Goal: Use online tool/utility: Utilize a website feature to perform a specific function

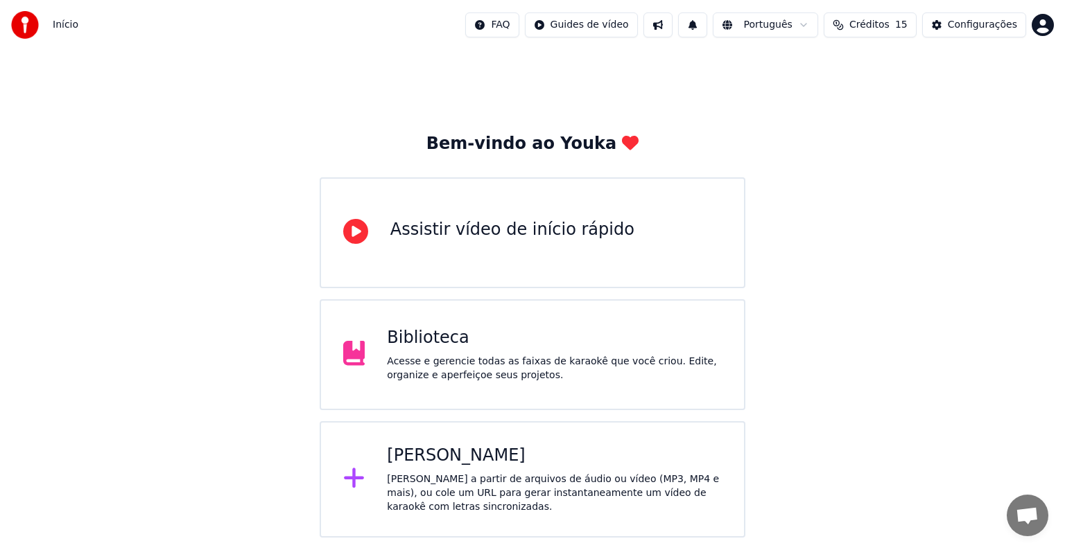
click at [444, 473] on div "[PERSON_NAME] a partir de arquivos de áudio ou vídeo (MP3, MP4 e mais), ou cole…" at bounding box center [554, 494] width 335 height 42
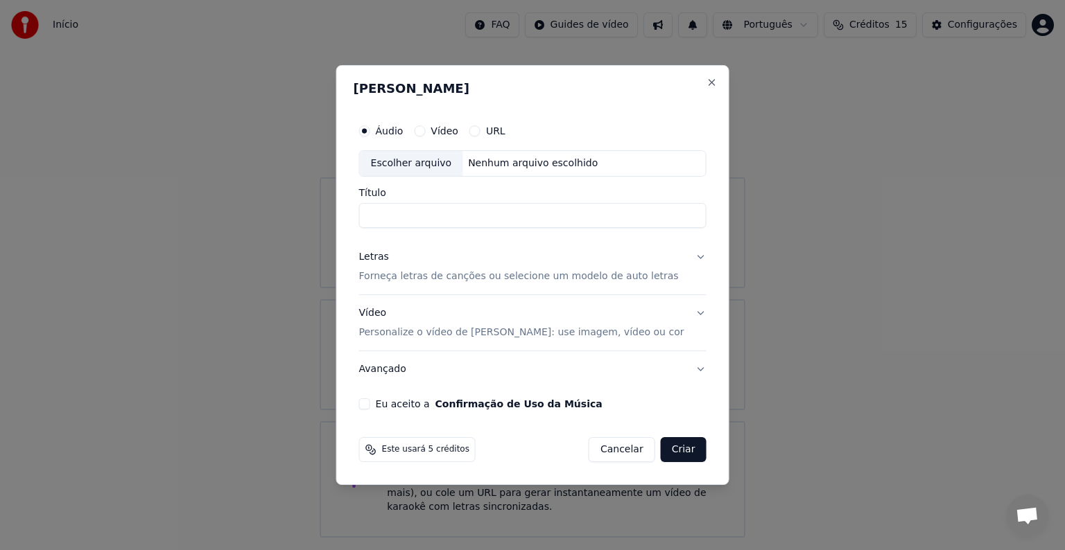
click at [427, 162] on div "Escolher arquivo" at bounding box center [411, 163] width 103 height 25
drag, startPoint x: 471, startPoint y: 216, endPoint x: 372, endPoint y: 218, distance: 99.1
click at [372, 218] on div "**********" at bounding box center [532, 264] width 358 height 304
paste input
type input "**********"
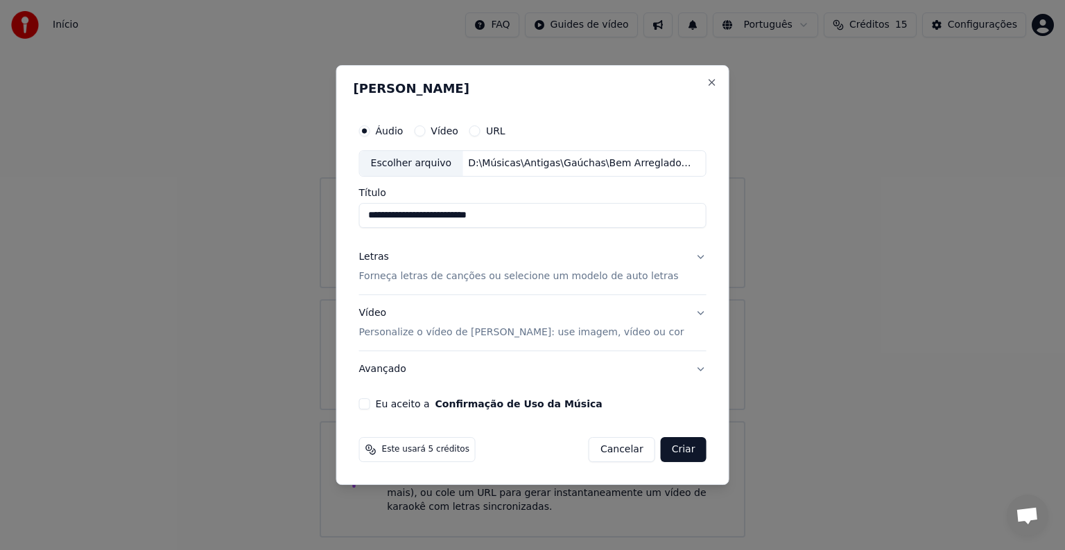
drag, startPoint x: 518, startPoint y: 207, endPoint x: 319, endPoint y: 211, distance: 199.6
click at [319, 211] on body "**********" at bounding box center [532, 269] width 1065 height 538
click at [419, 166] on div "Escolher arquivo" at bounding box center [411, 163] width 103 height 25
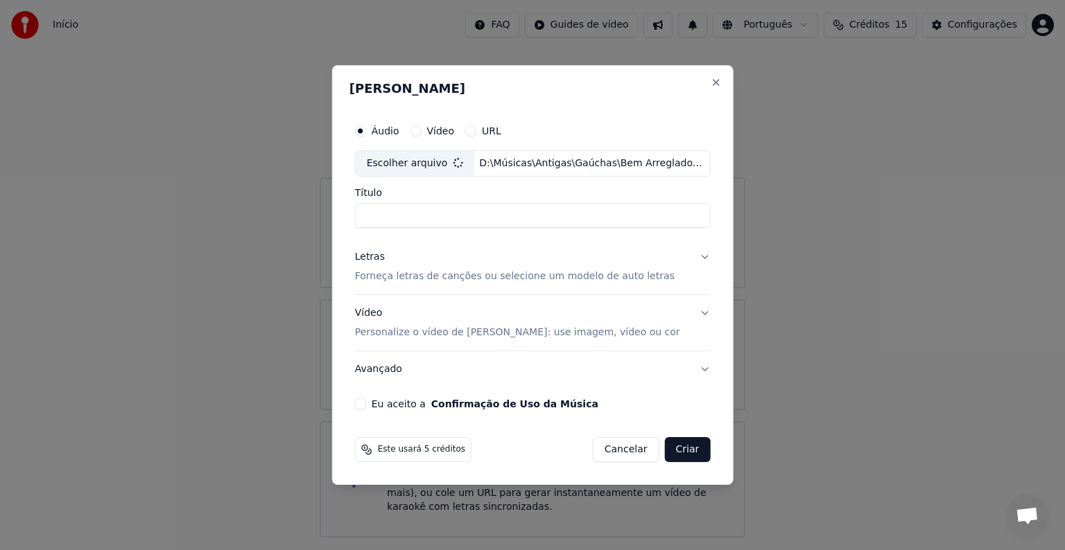
type input "**********"
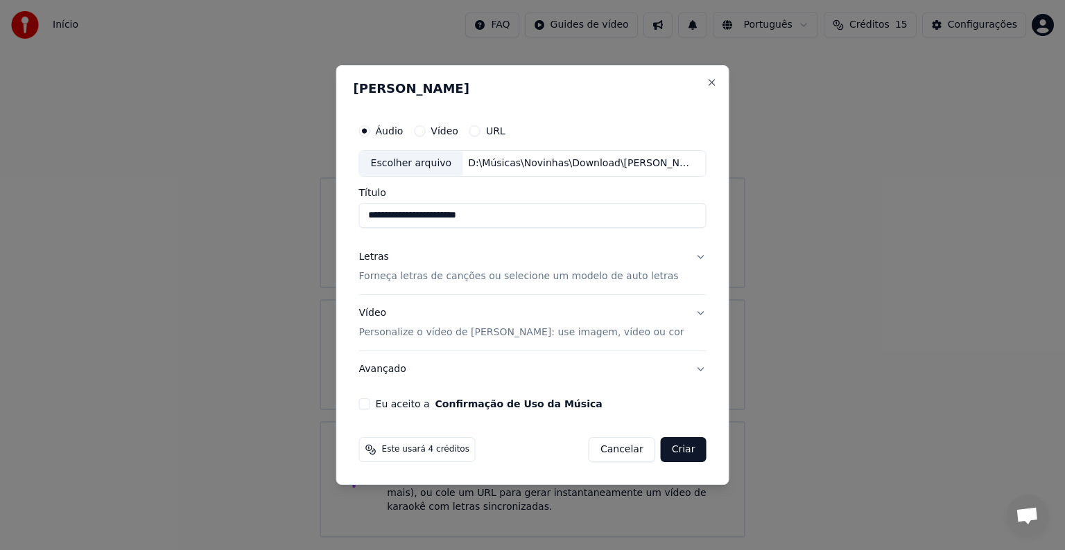
click at [446, 275] on p "Forneça letras de canções ou selecione um modelo de auto letras" at bounding box center [519, 277] width 320 height 14
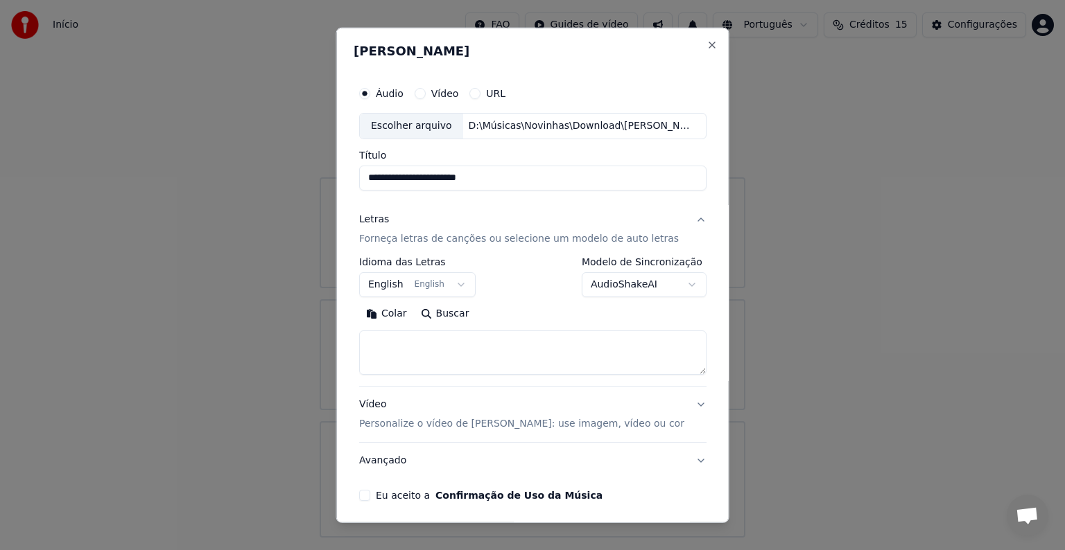
click at [380, 337] on textarea at bounding box center [532, 353] width 347 height 44
paste textarea "**********"
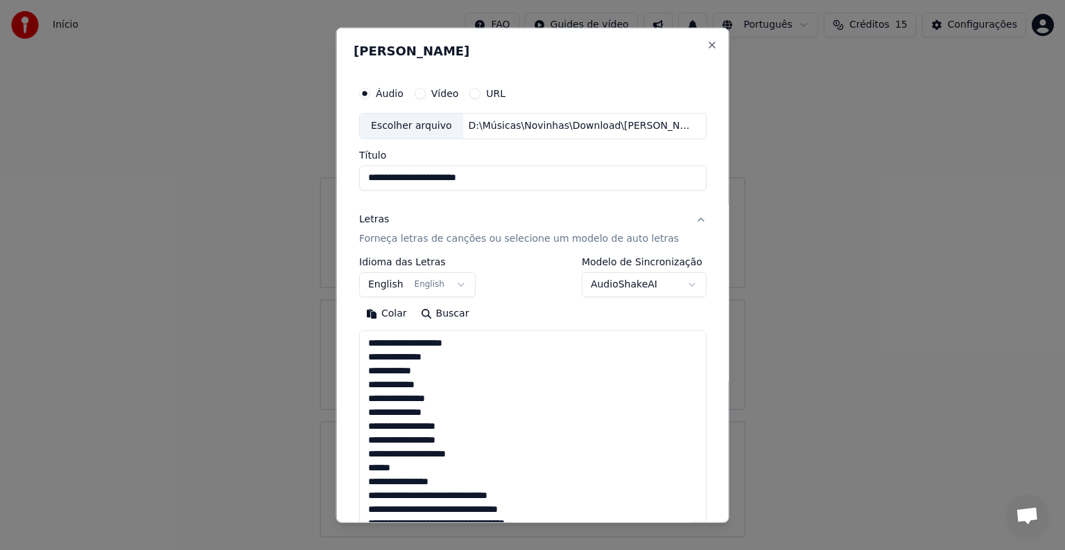
scroll to position [640, 0]
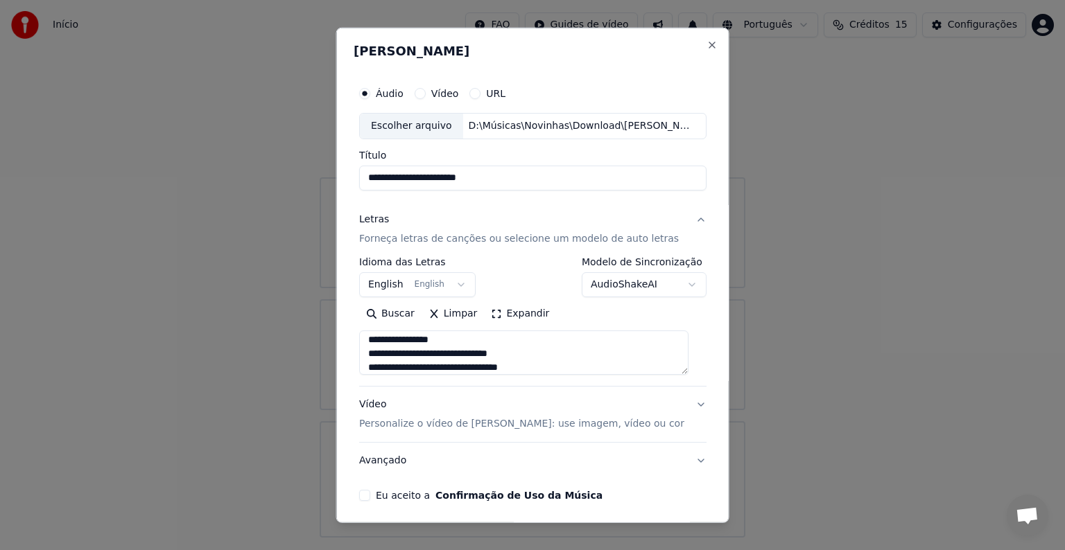
type textarea "**********"
click at [375, 288] on button "English English" at bounding box center [417, 284] width 116 height 25
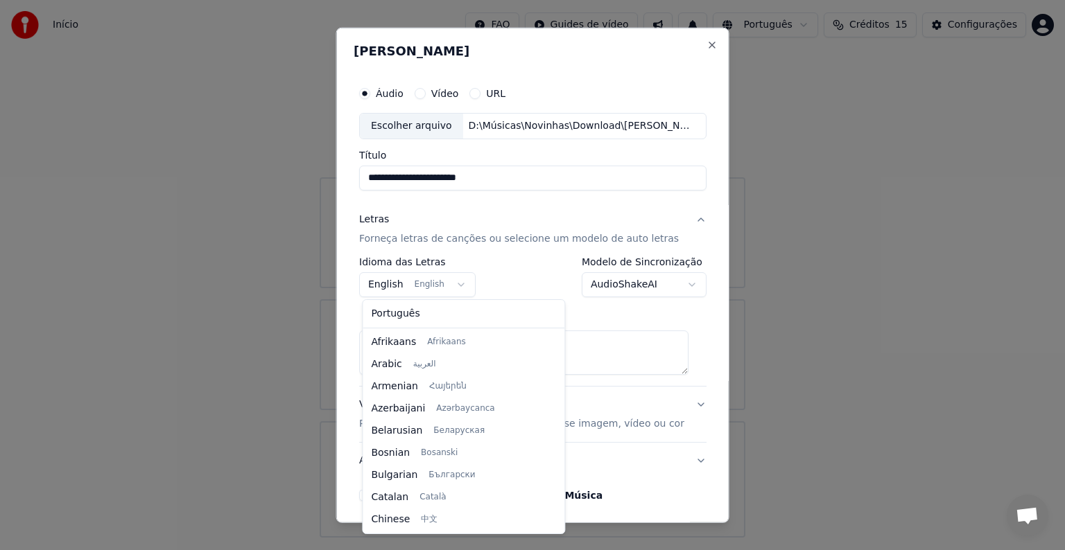
scroll to position [111, 0]
select select "**"
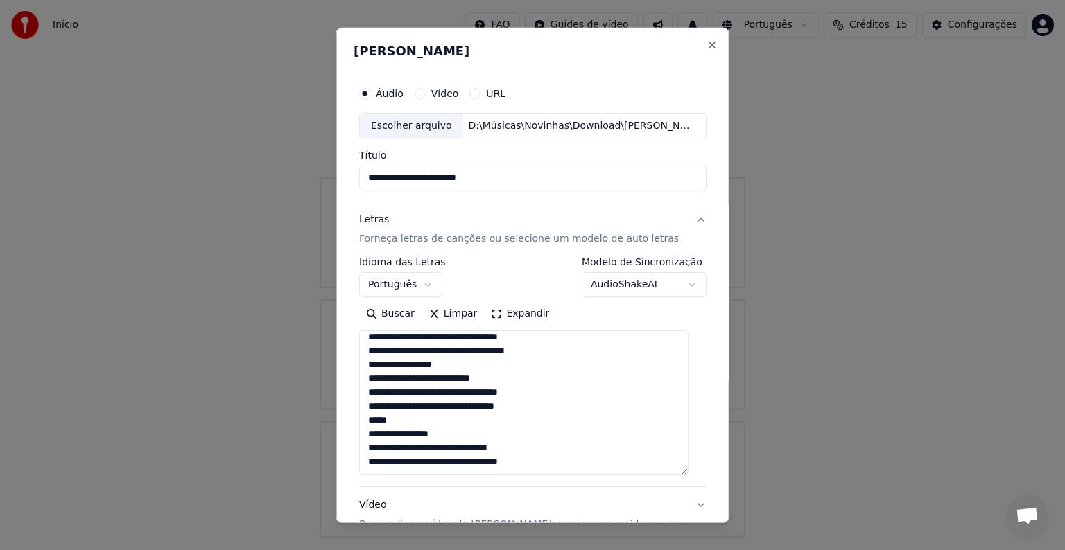
scroll to position [534, 0]
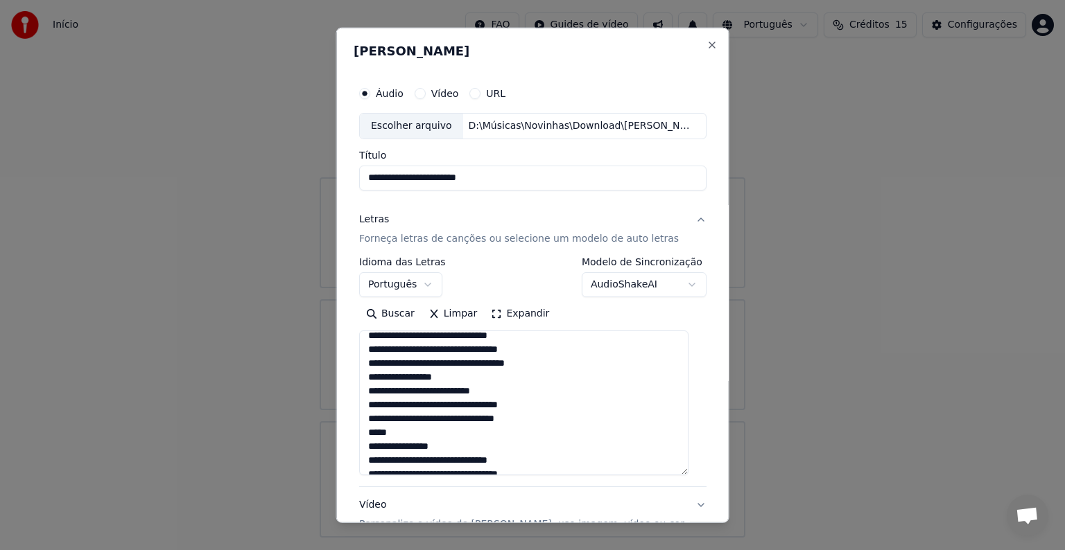
drag, startPoint x: 687, startPoint y: 370, endPoint x: 674, endPoint y: 477, distance: 107.5
click at [679, 475] on textarea at bounding box center [523, 403] width 329 height 145
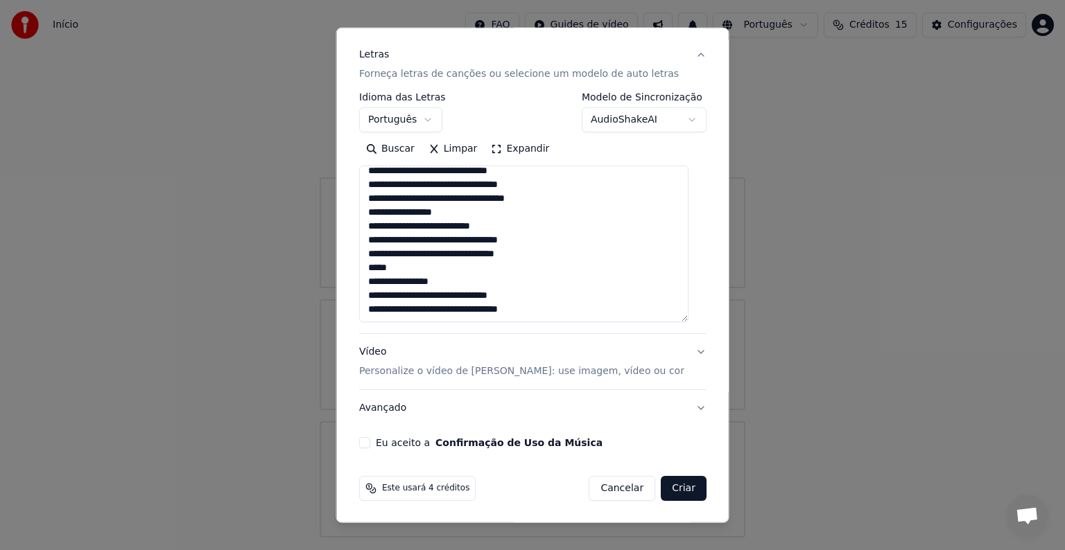
click at [491, 374] on p "Personalize o vídeo de [PERSON_NAME]: use imagem, vídeo ou cor" at bounding box center [521, 372] width 325 height 14
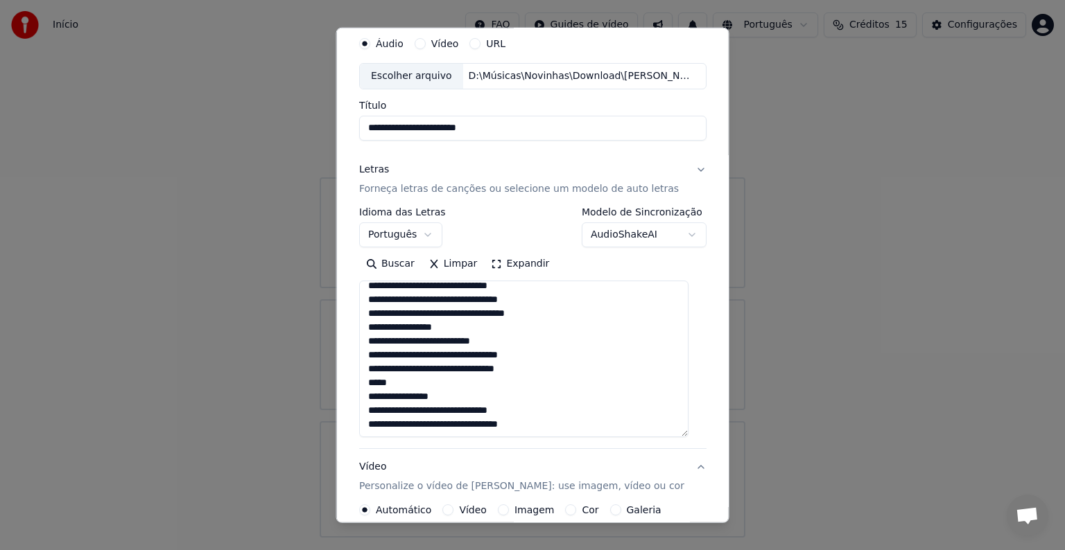
scroll to position [15, 0]
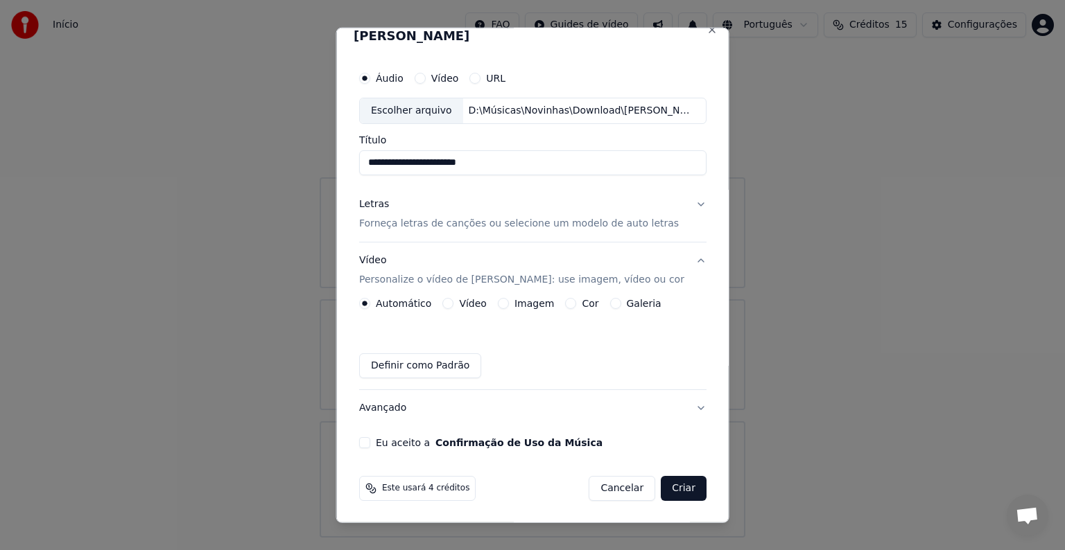
click at [514, 303] on label "Imagem" at bounding box center [534, 304] width 40 height 10
click at [508, 303] on button "Imagem" at bounding box center [502, 303] width 11 height 11
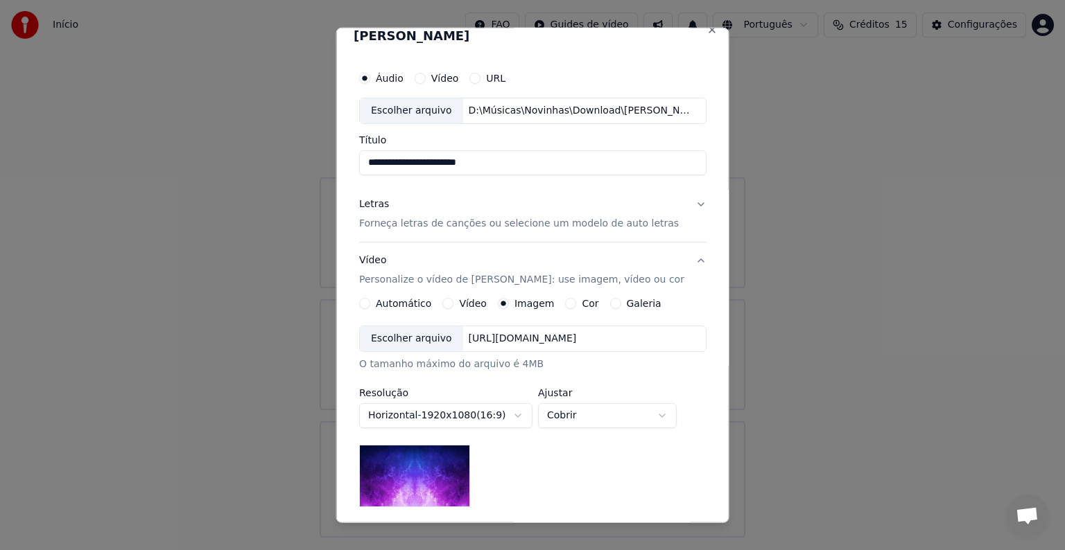
scroll to position [85, 0]
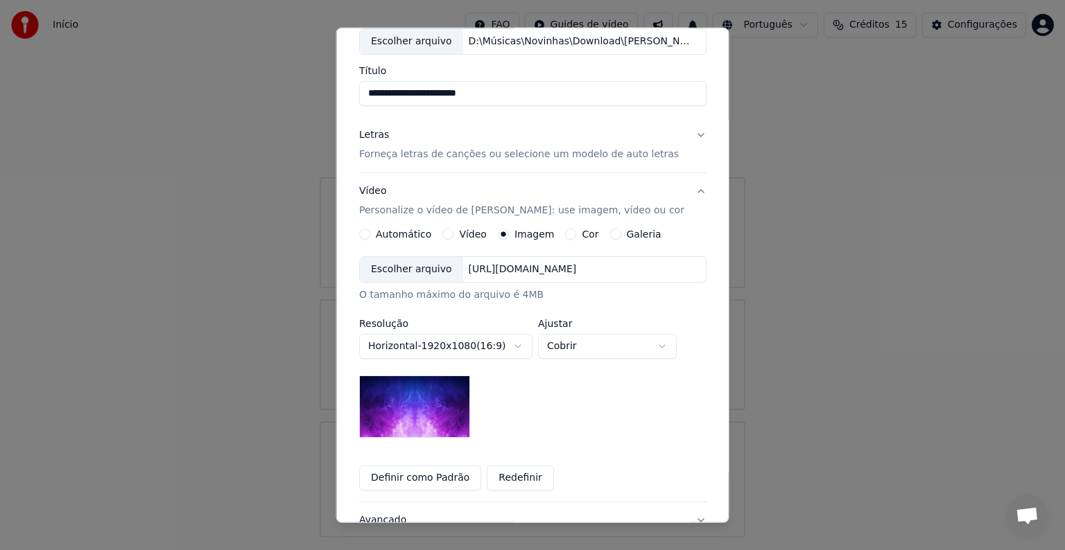
click at [397, 274] on div "Escolher arquivo" at bounding box center [411, 269] width 103 height 25
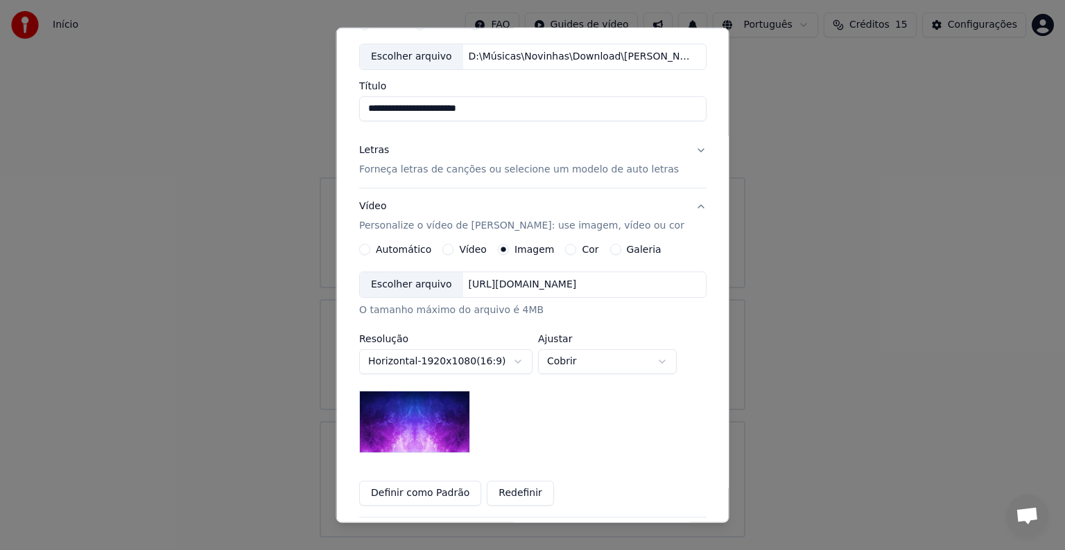
scroll to position [58, 0]
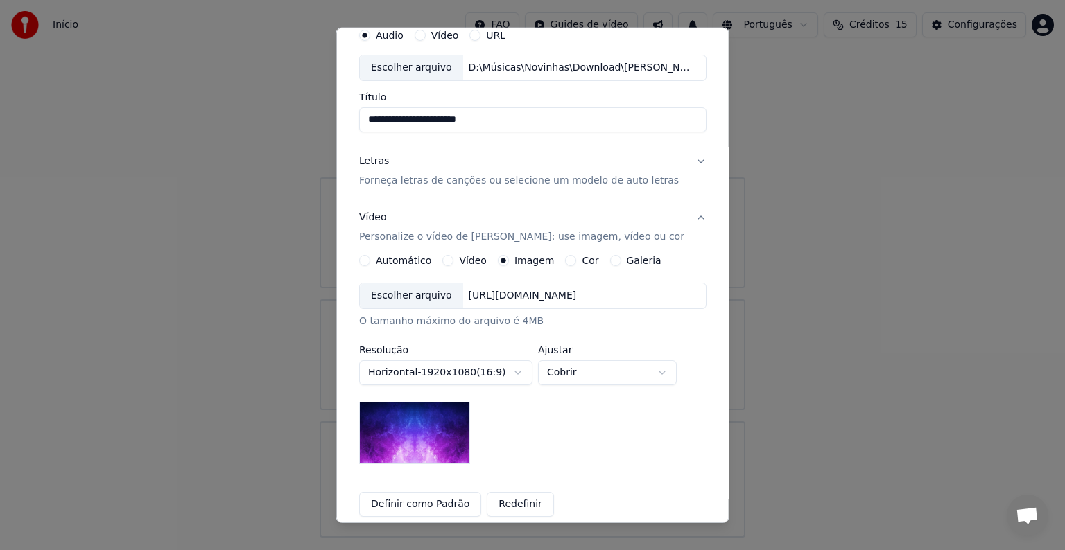
click at [616, 260] on div "Galeria" at bounding box center [634, 260] width 51 height 11
click at [609, 261] on button "Galeria" at bounding box center [614, 260] width 11 height 11
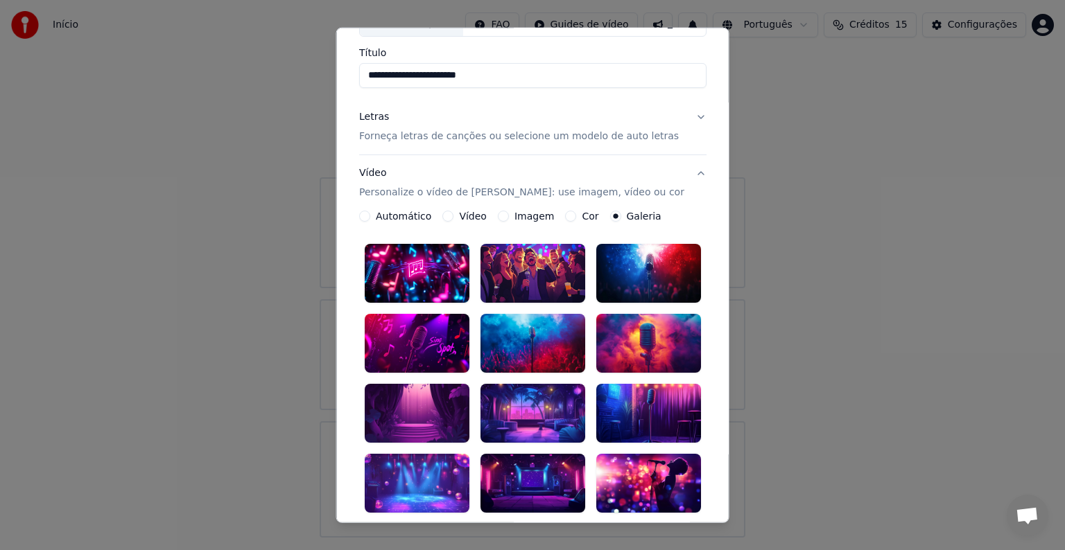
scroll to position [128, 0]
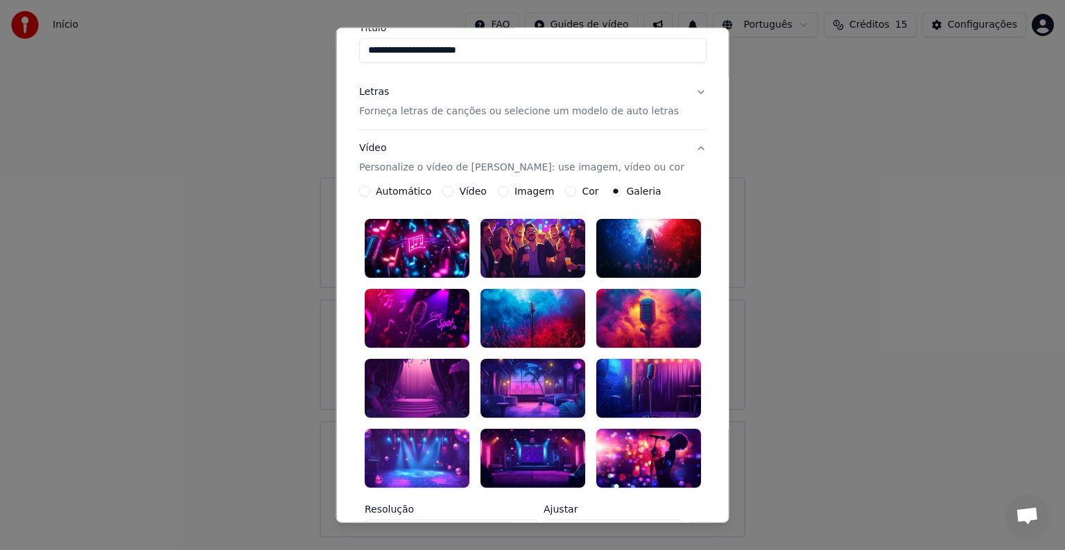
click at [640, 433] on div at bounding box center [647, 457] width 105 height 59
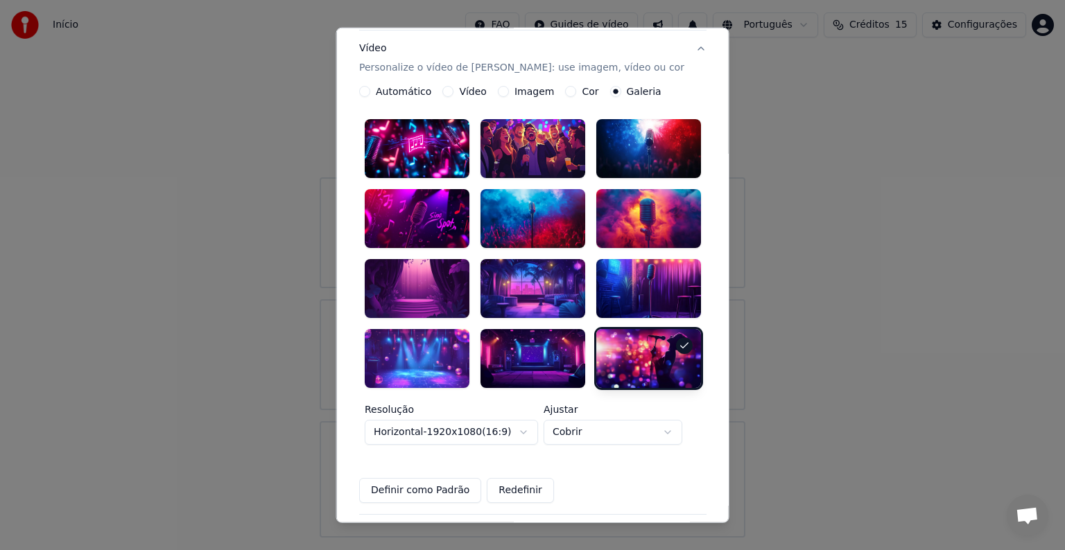
scroll to position [247, 0]
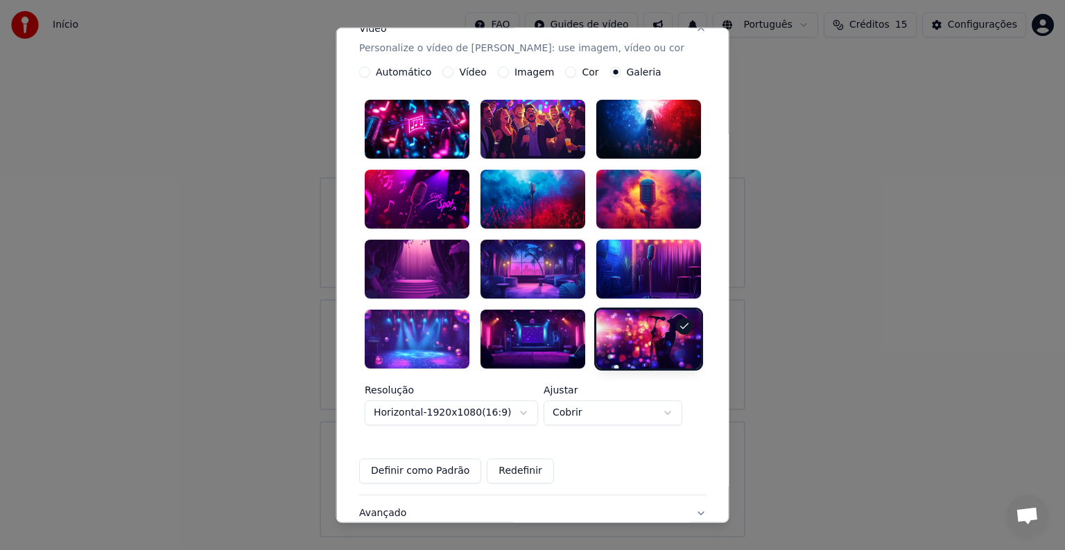
click at [627, 405] on body "**********" at bounding box center [532, 269] width 1065 height 538
select select "*******"
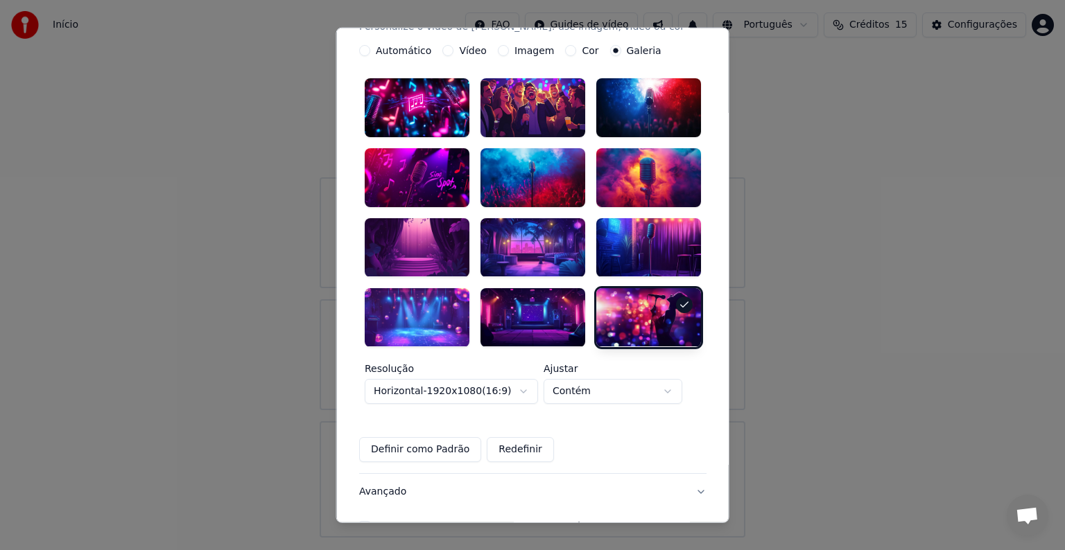
scroll to position [240, 0]
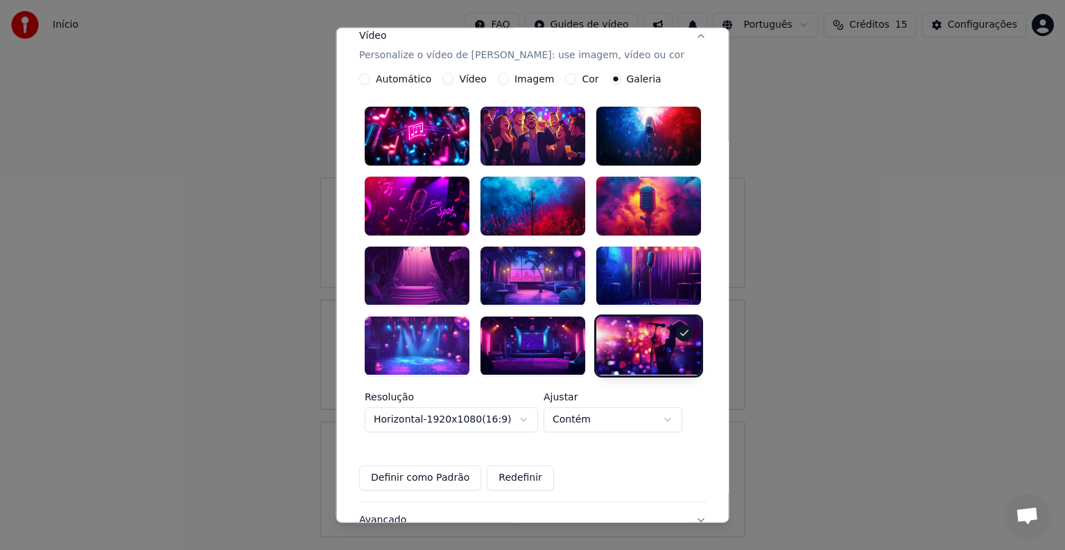
click at [630, 335] on div at bounding box center [647, 345] width 105 height 59
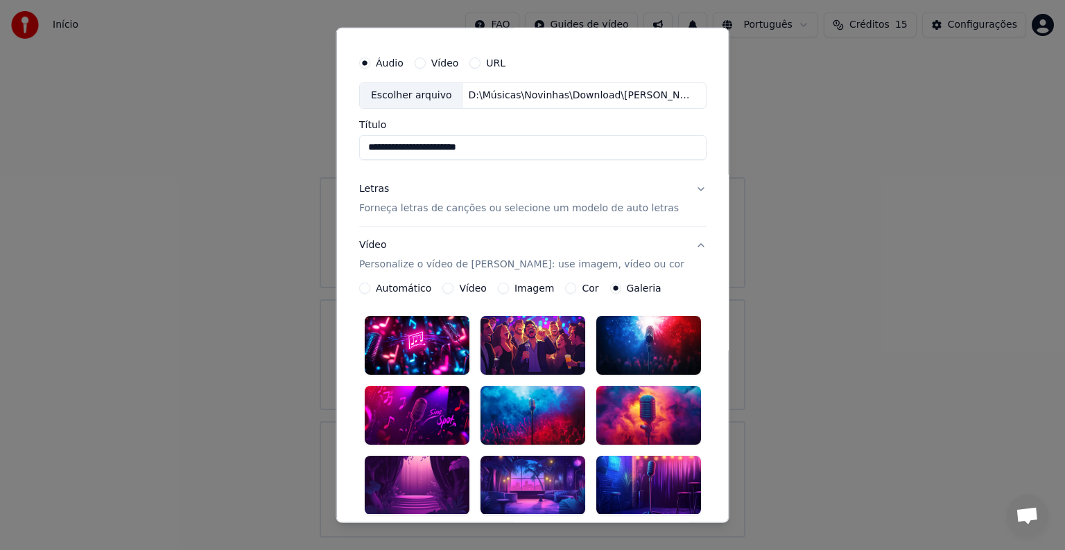
scroll to position [21, 0]
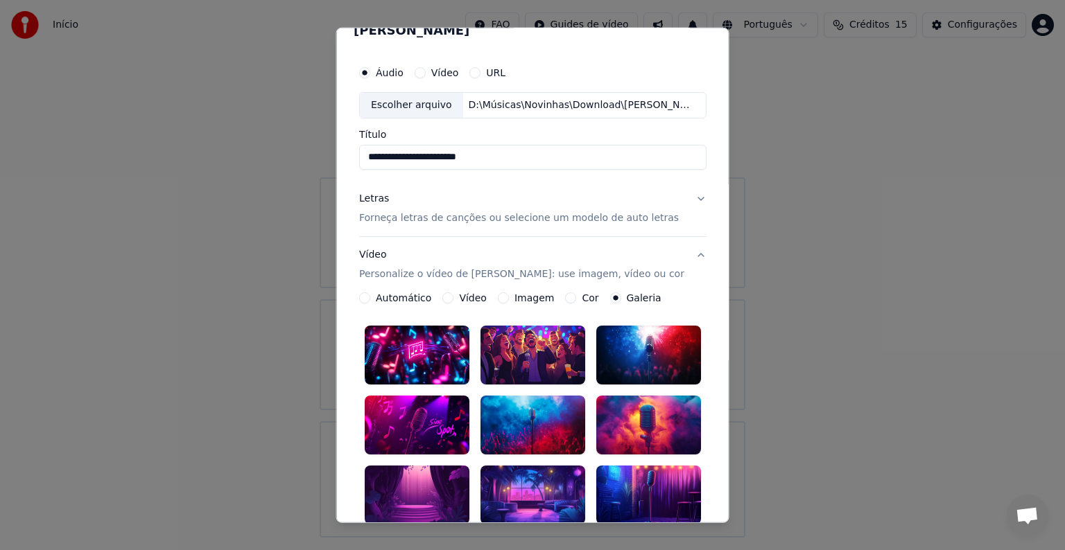
click at [559, 218] on p "Forneça letras de canções ou selecione um modelo de auto letras" at bounding box center [519, 218] width 320 height 14
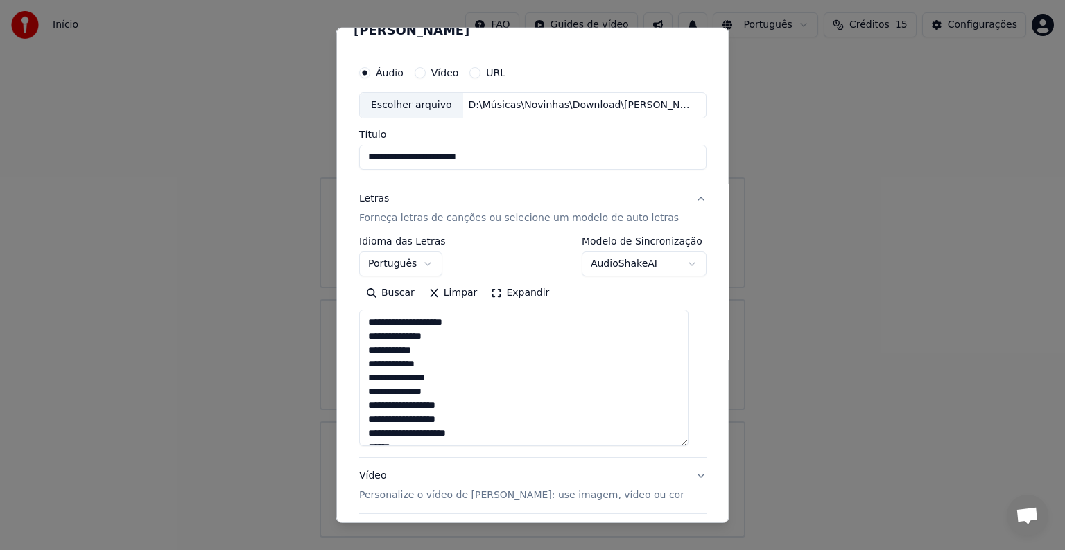
drag, startPoint x: 687, startPoint y: 347, endPoint x: 690, endPoint y: 439, distance: 92.3
click at [688, 439] on textarea at bounding box center [523, 378] width 329 height 137
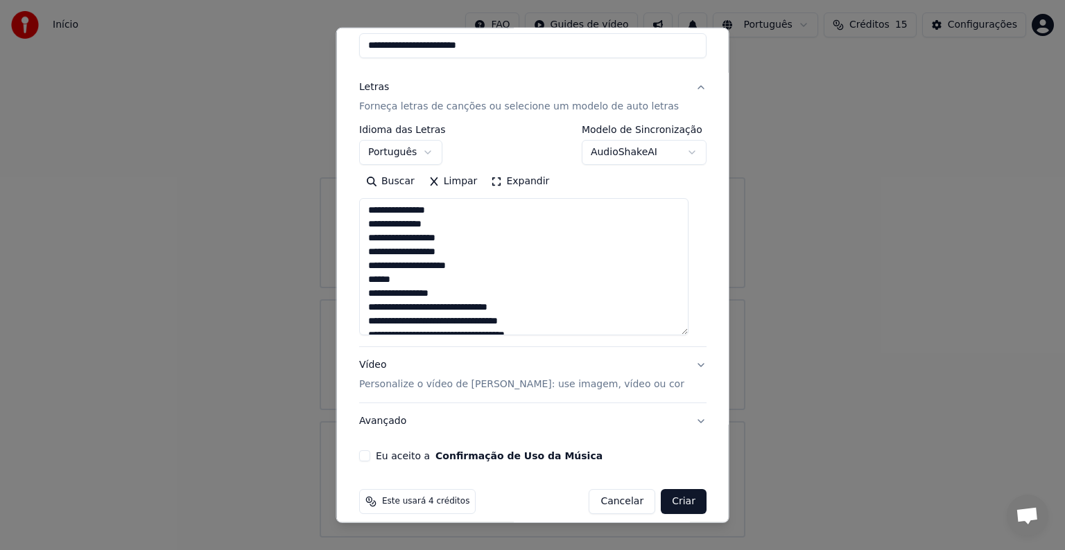
scroll to position [64, 0]
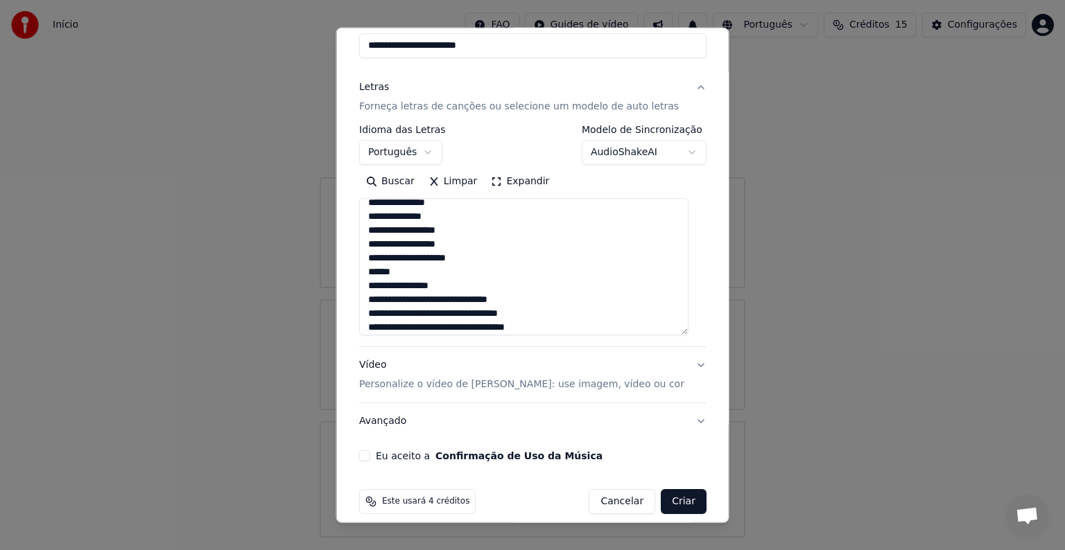
drag, startPoint x: 399, startPoint y: 268, endPoint x: 364, endPoint y: 272, distance: 35.7
click at [364, 272] on textarea at bounding box center [523, 266] width 329 height 137
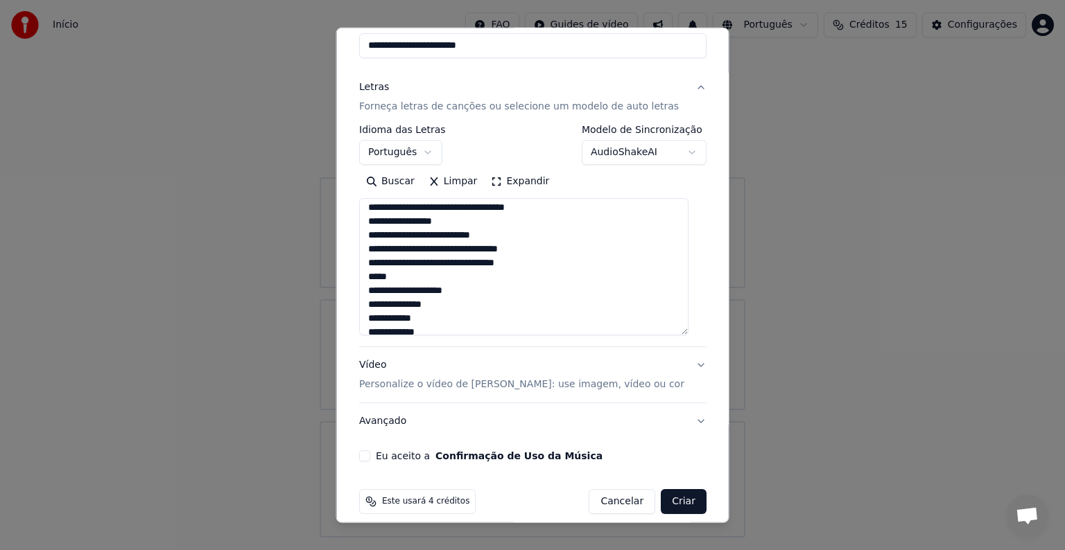
scroll to position [189, 0]
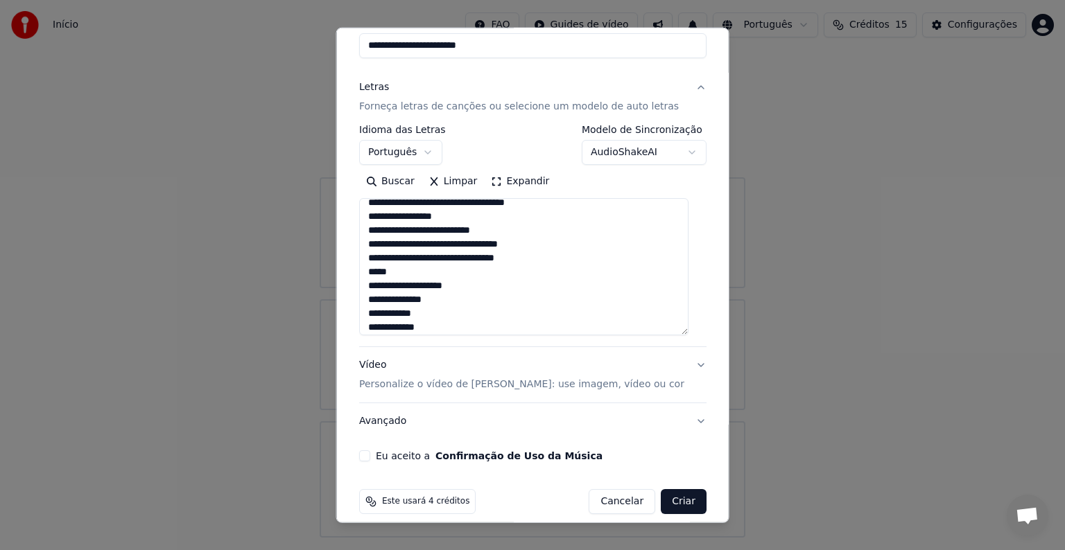
drag, startPoint x: 403, startPoint y: 275, endPoint x: 369, endPoint y: 277, distance: 34.0
click at [369, 277] on textarea at bounding box center [523, 266] width 329 height 137
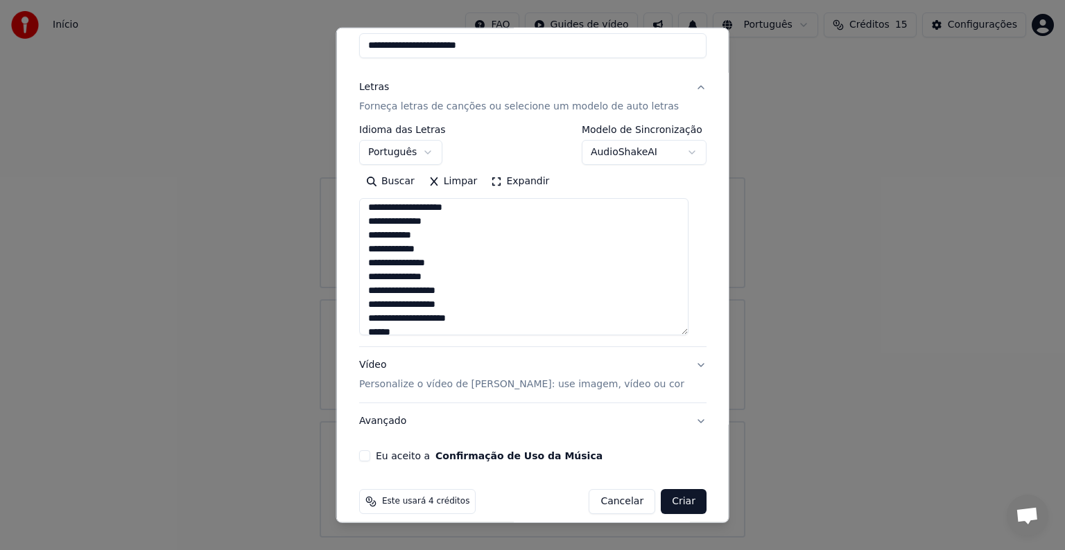
scroll to position [271, 0]
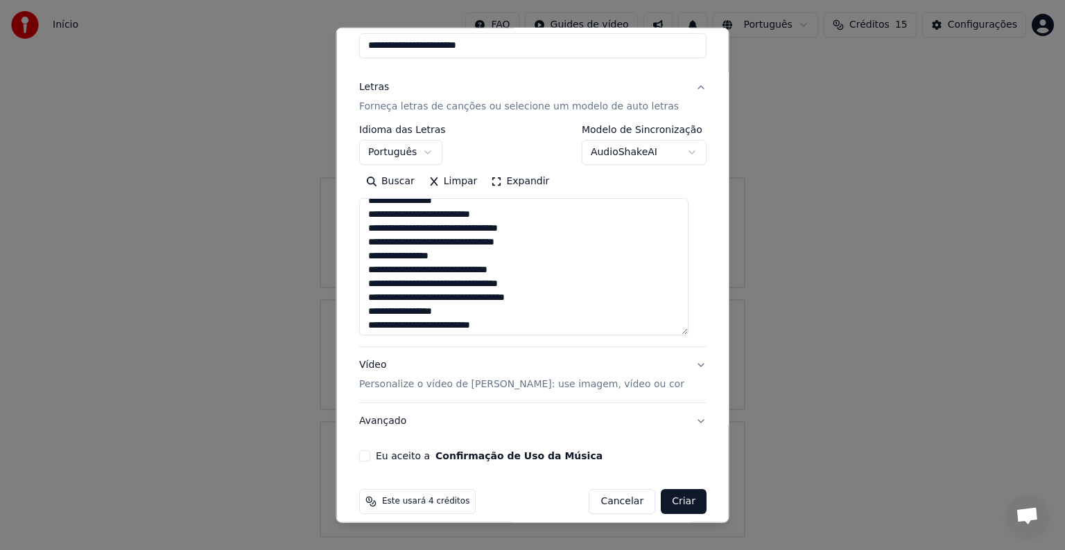
drag, startPoint x: 404, startPoint y: 329, endPoint x: 363, endPoint y: 331, distance: 40.9
click at [363, 331] on textarea at bounding box center [523, 266] width 329 height 137
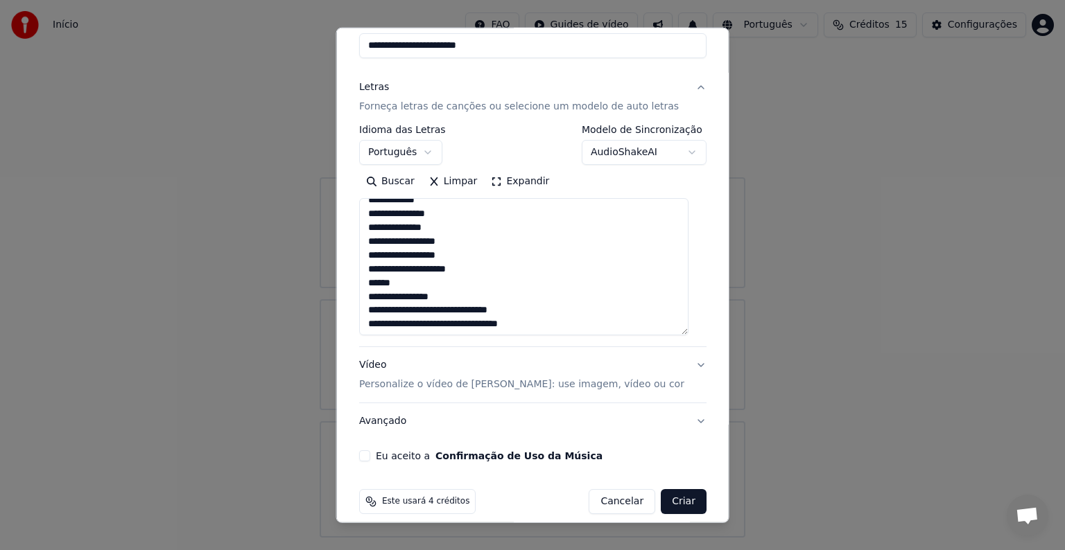
scroll to position [335, 0]
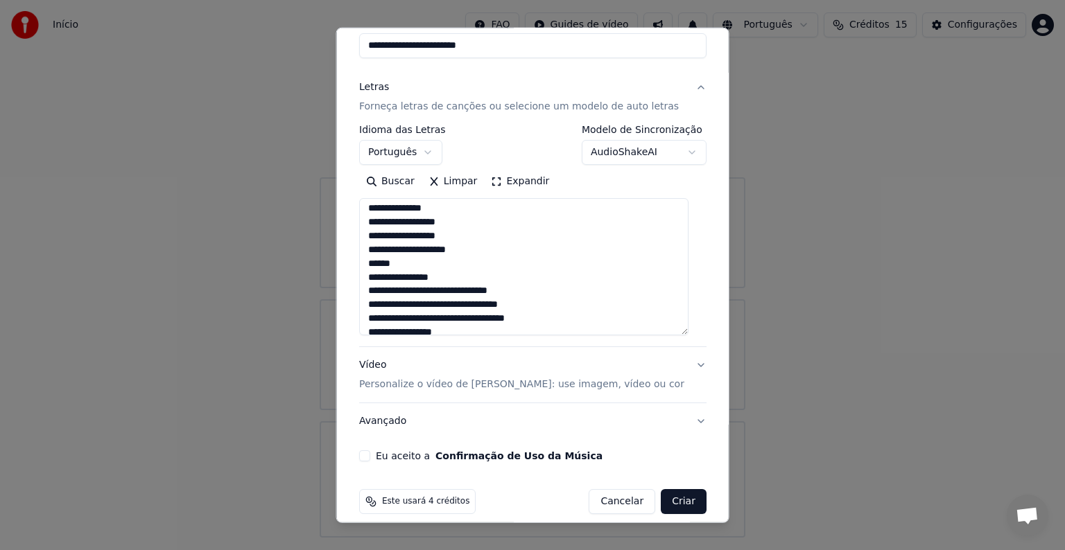
click at [404, 264] on textarea at bounding box center [523, 266] width 329 height 137
drag, startPoint x: 399, startPoint y: 264, endPoint x: 357, endPoint y: 263, distance: 42.3
click at [357, 263] on div "**********" at bounding box center [532, 204] width 358 height 525
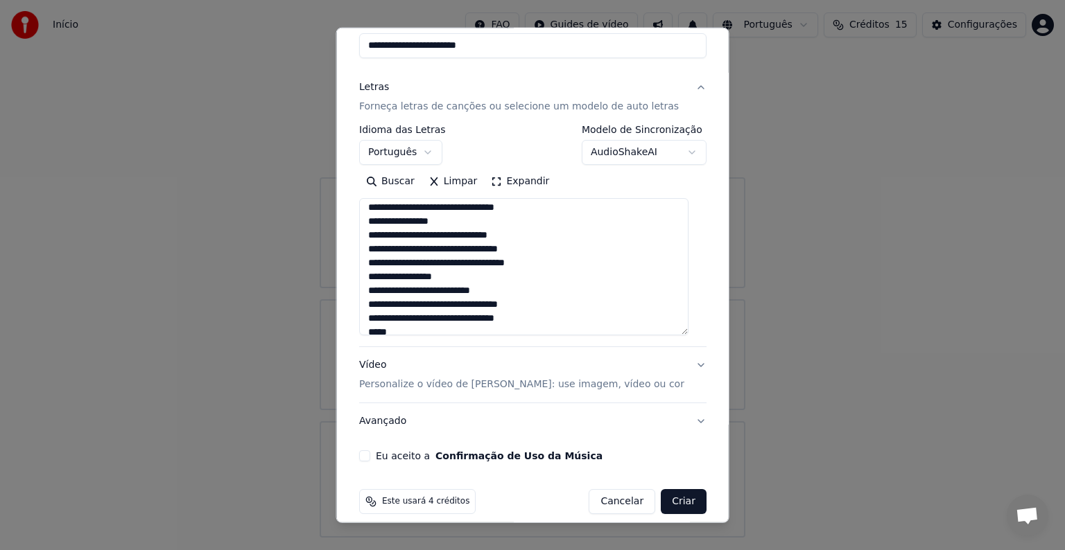
scroll to position [530, 0]
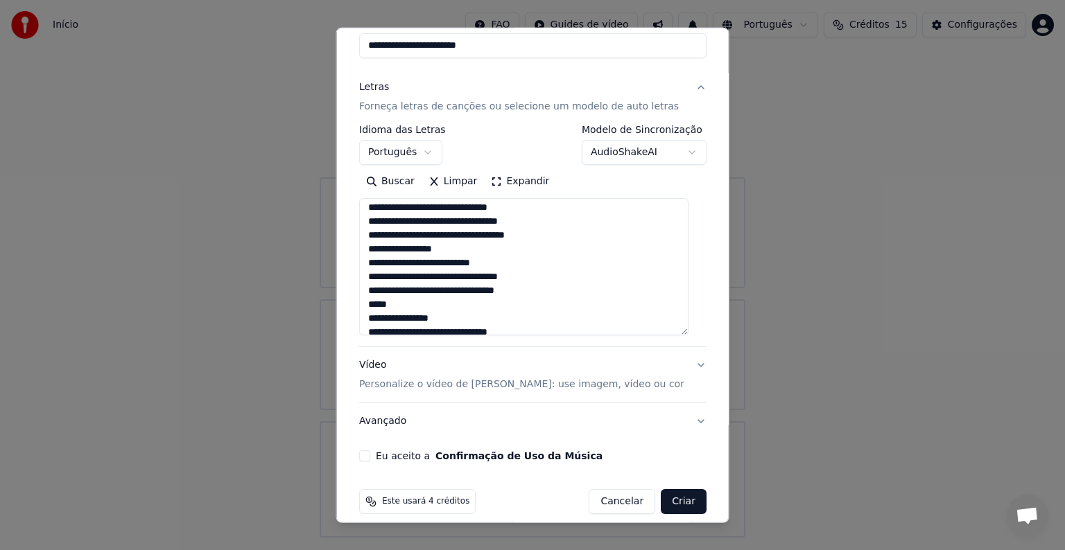
drag, startPoint x: 398, startPoint y: 302, endPoint x: 367, endPoint y: 304, distance: 31.3
click at [367, 304] on textarea at bounding box center [523, 266] width 329 height 137
click at [685, 324] on textarea at bounding box center [523, 266] width 329 height 137
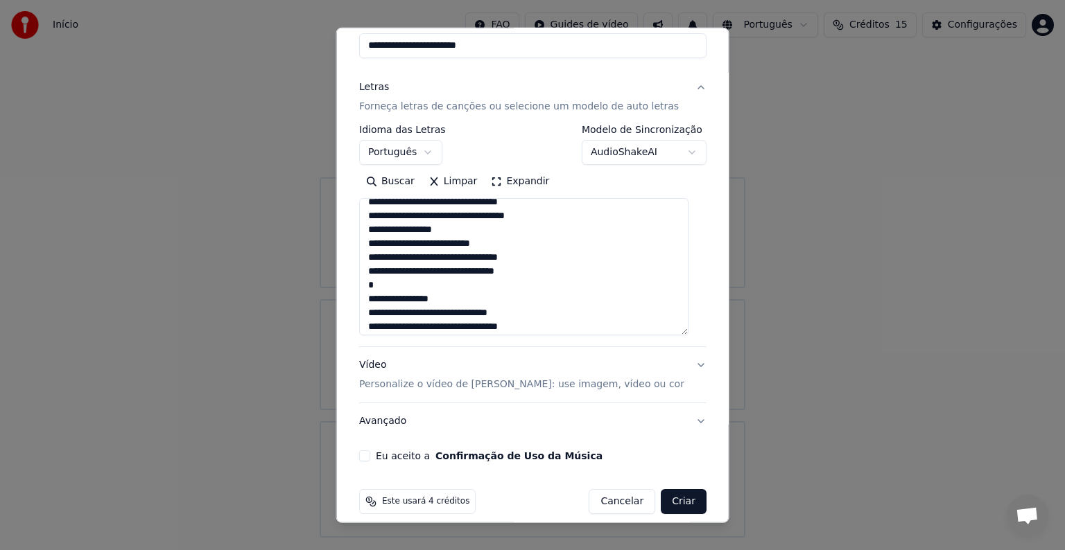
scroll to position [553, 0]
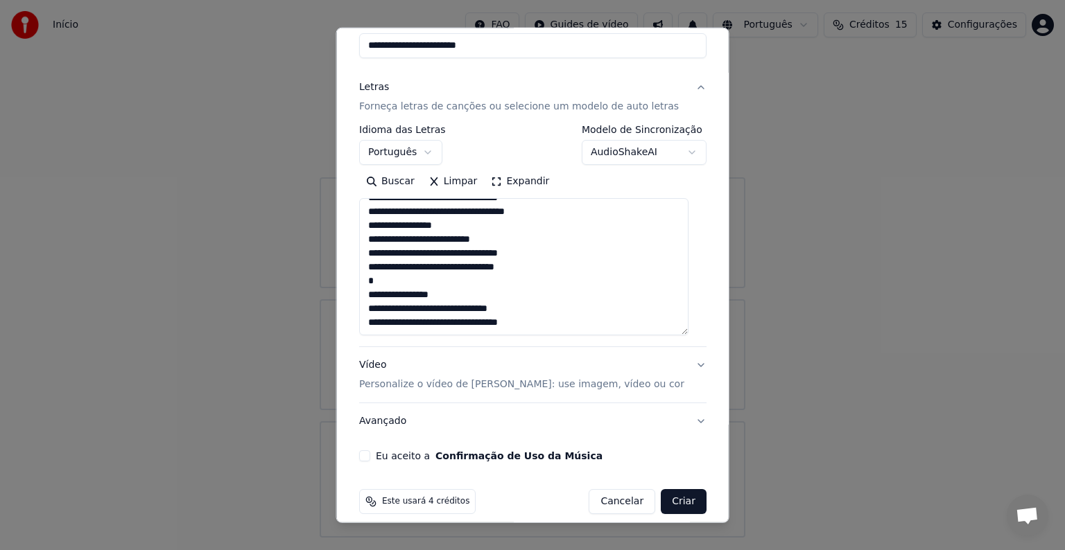
click at [368, 455] on button "Eu aceito a Confirmação de Uso da Música" at bounding box center [364, 456] width 11 height 11
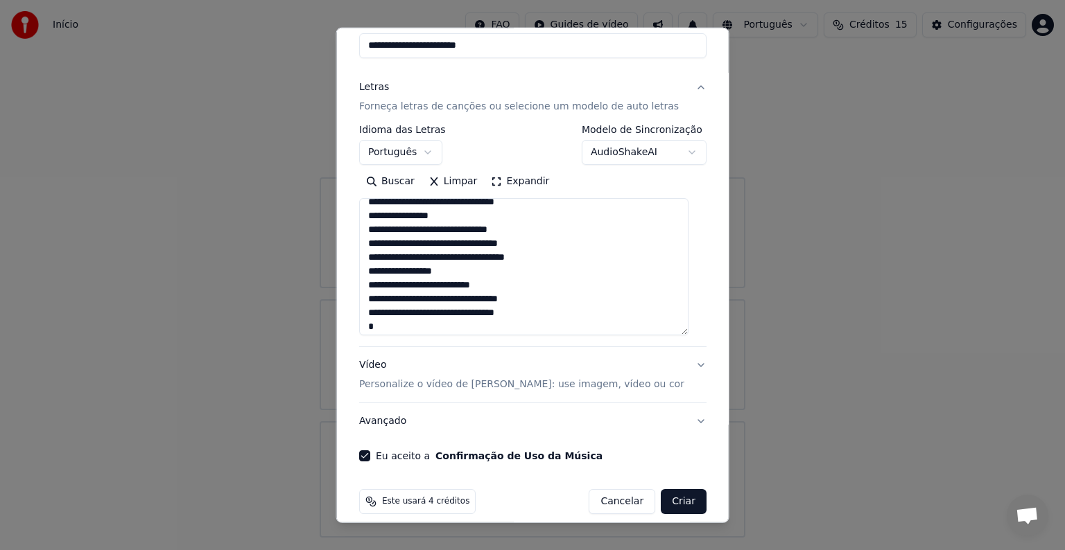
scroll to position [484, 0]
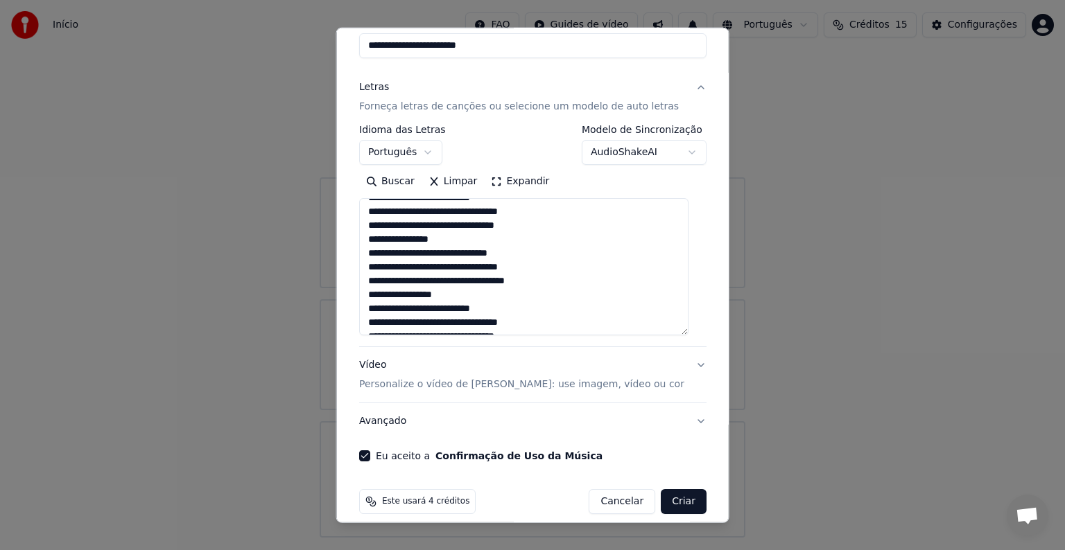
drag, startPoint x: 374, startPoint y: 282, endPoint x: 419, endPoint y: 286, distance: 45.2
click at [419, 286] on textarea at bounding box center [523, 266] width 329 height 137
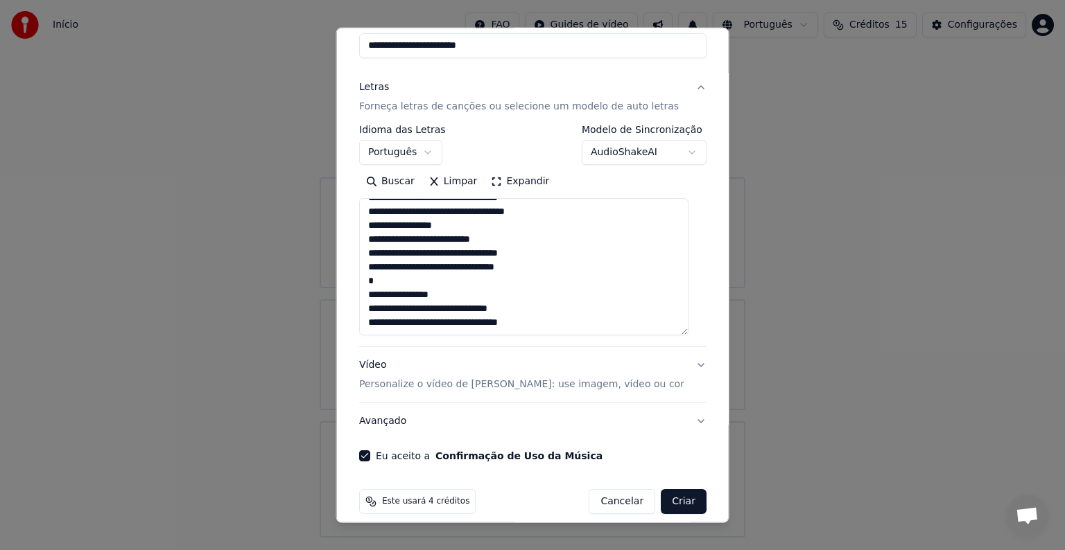
drag, startPoint x: 543, startPoint y: 212, endPoint x: 372, endPoint y: 215, distance: 171.2
click at [372, 215] on textarea at bounding box center [523, 266] width 329 height 137
click at [540, 320] on textarea at bounding box center [523, 266] width 329 height 137
paste textarea "**********"
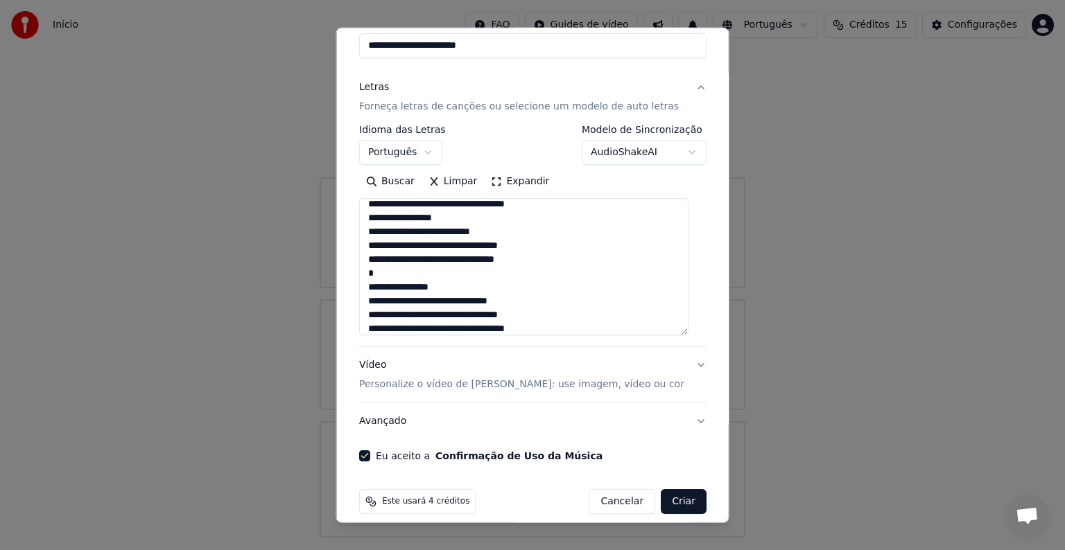
type textarea "**********"
click at [685, 322] on textarea at bounding box center [523, 266] width 329 height 137
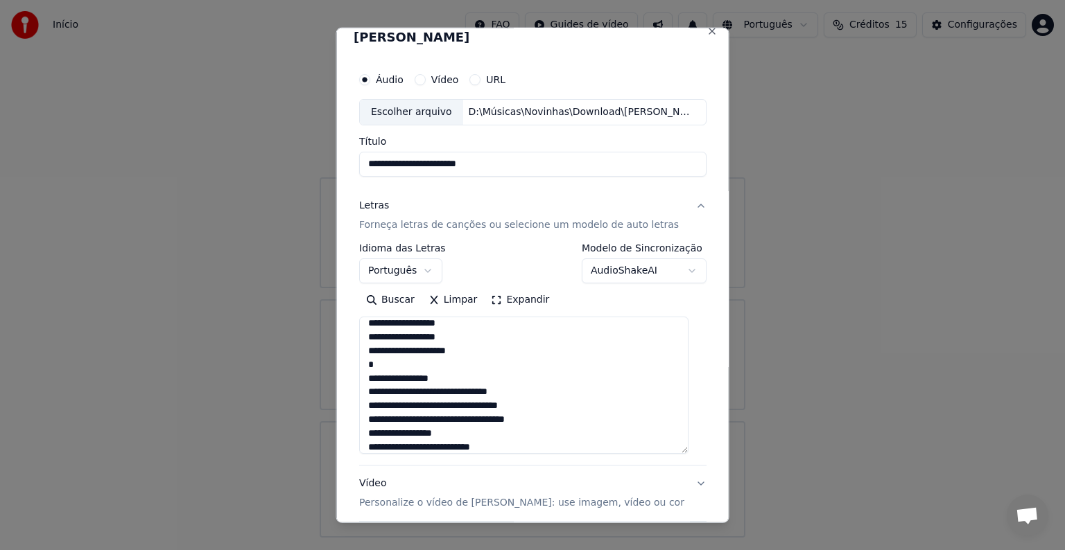
scroll to position [0, 0]
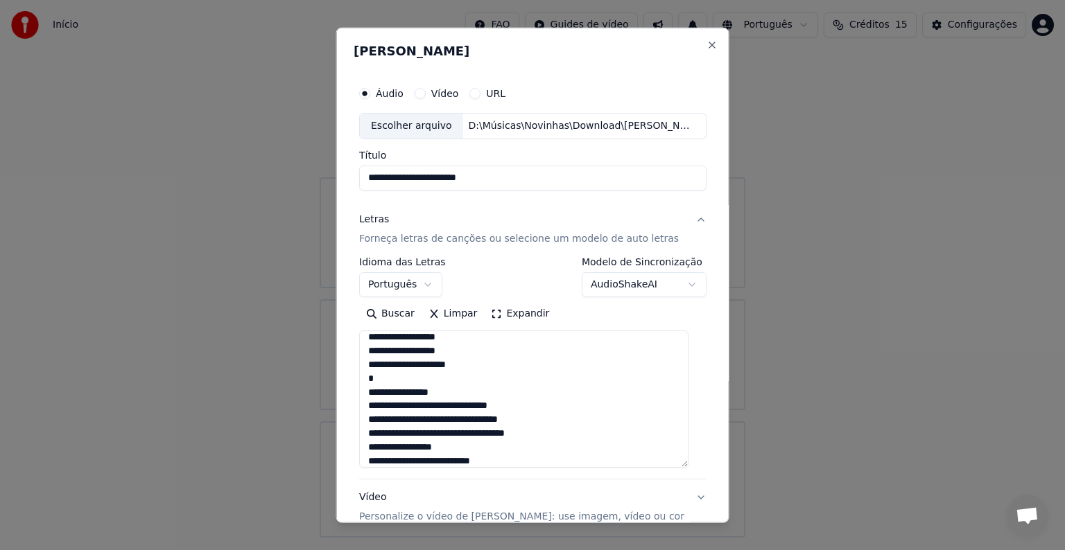
click at [410, 129] on div "Escolher arquivo" at bounding box center [411, 126] width 103 height 25
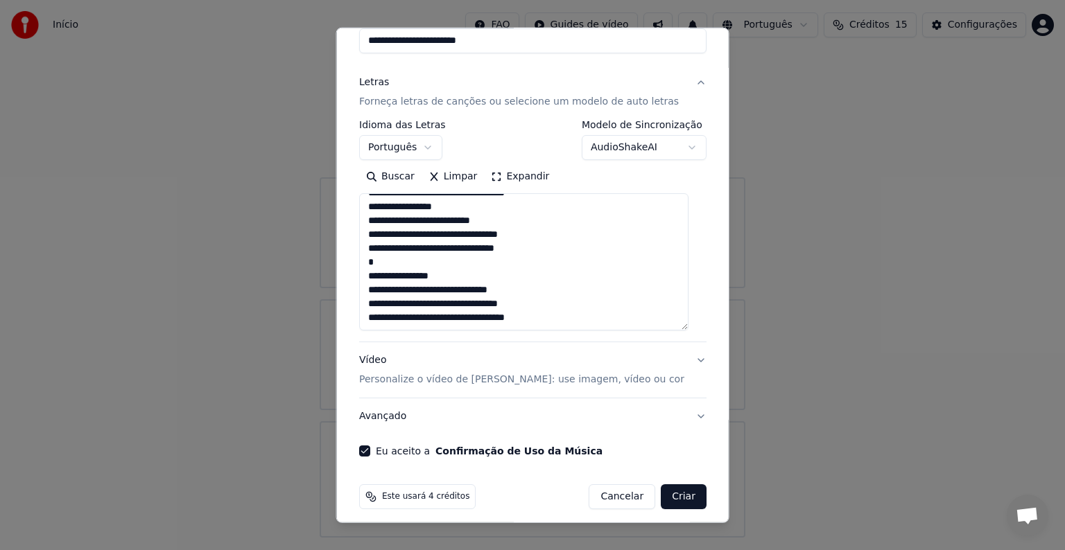
scroll to position [146, 0]
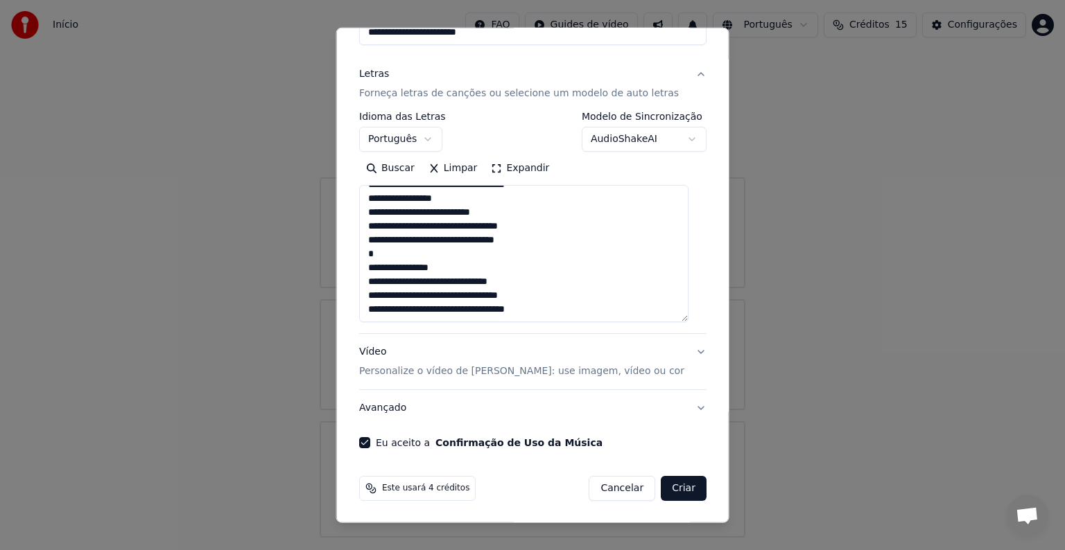
click at [545, 374] on p "Personalize o vídeo de [PERSON_NAME]: use imagem, vídeo ou cor" at bounding box center [521, 372] width 325 height 14
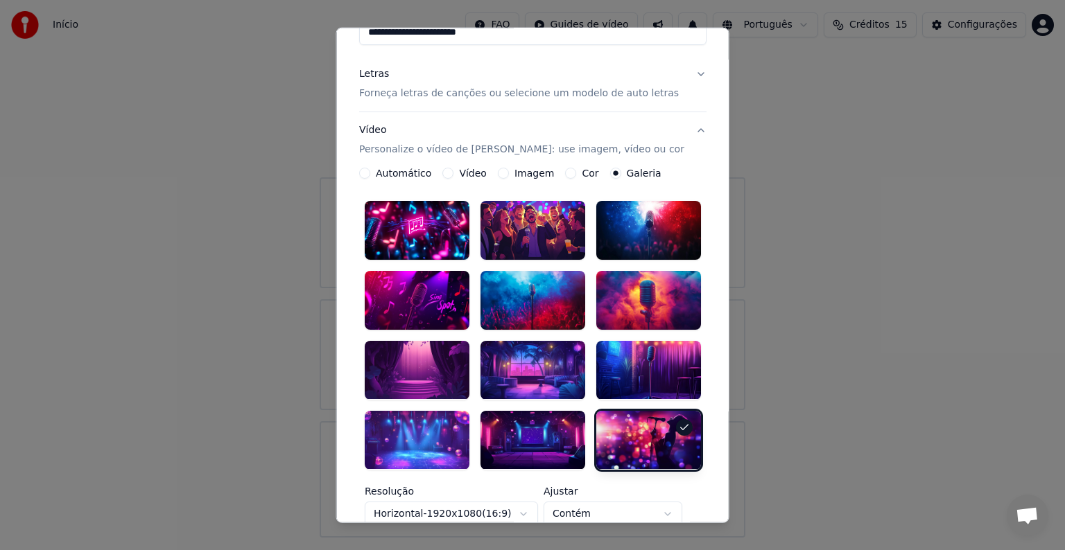
click at [413, 347] on div at bounding box center [417, 369] width 105 height 59
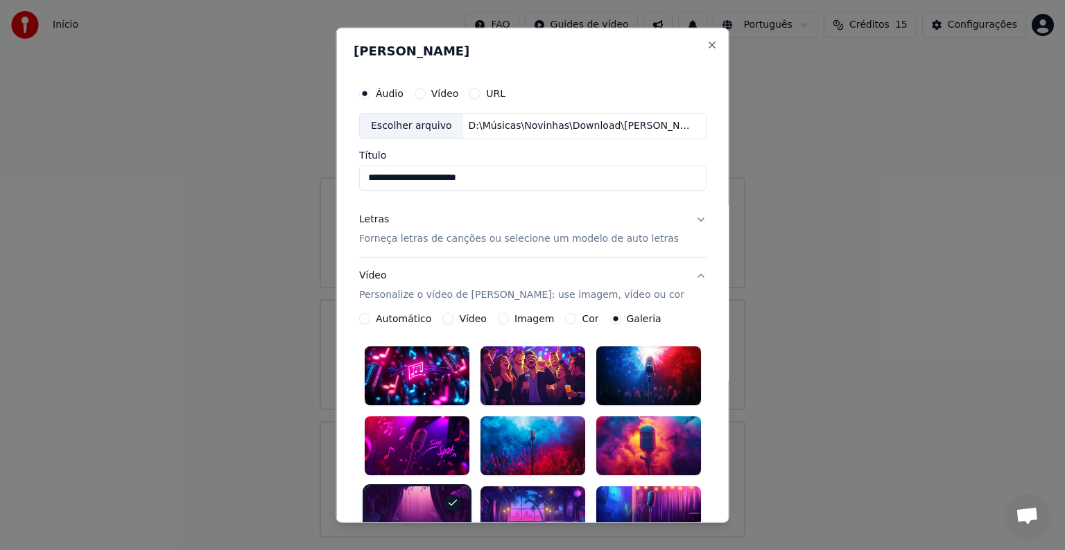
scroll to position [0, 0]
click at [516, 319] on label "Imagem" at bounding box center [534, 319] width 40 height 10
click at [508, 319] on button "Imagem" at bounding box center [502, 318] width 11 height 11
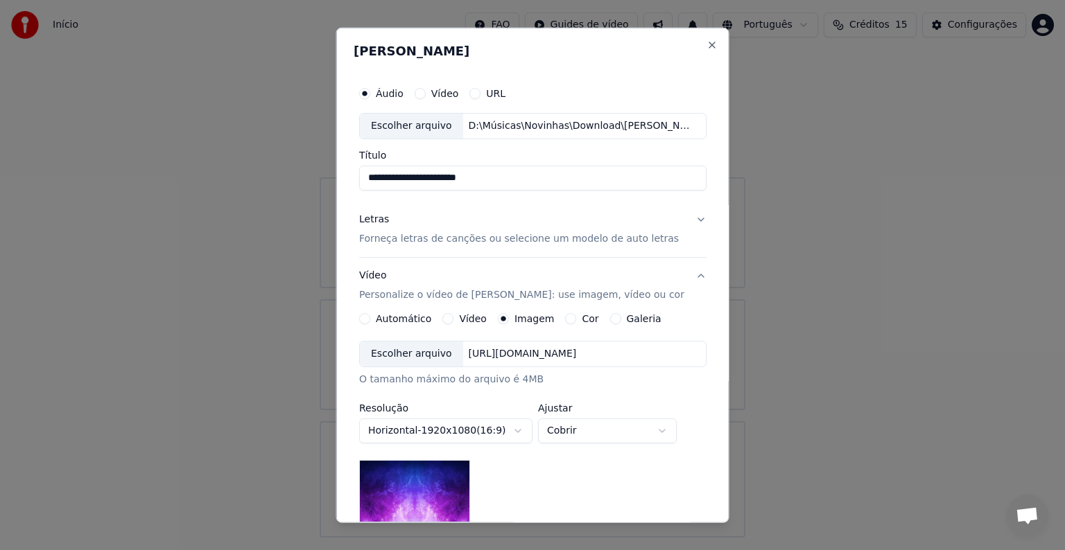
click at [418, 352] on div "Escolher arquivo" at bounding box center [411, 354] width 103 height 25
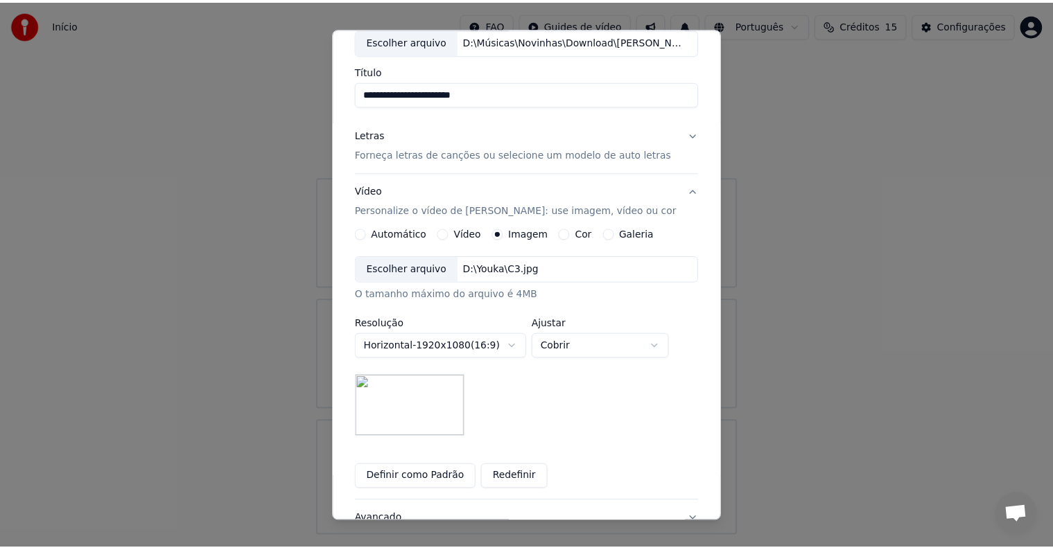
scroll to position [197, 0]
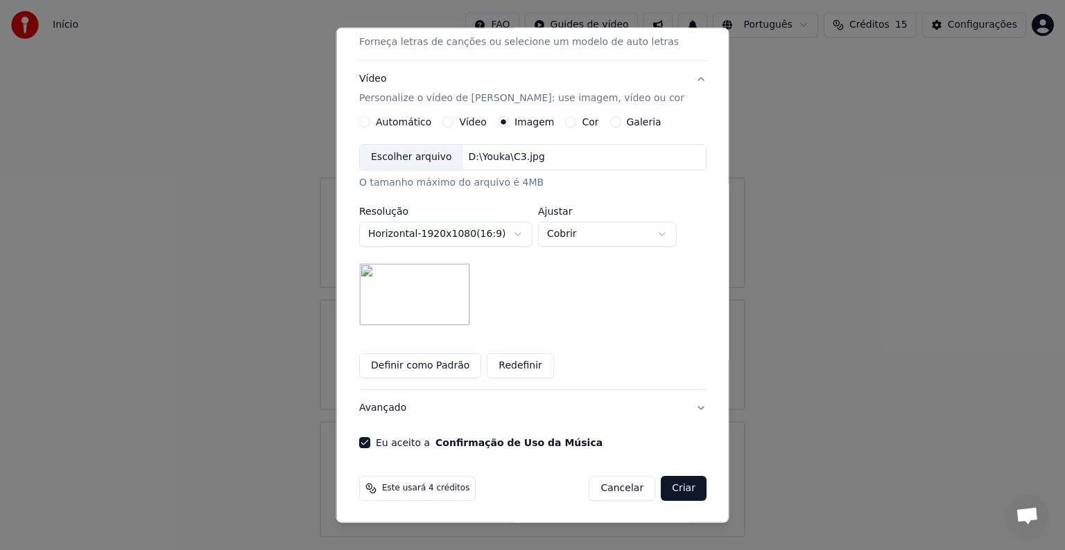
click at [674, 489] on button "Criar" at bounding box center [684, 488] width 46 height 25
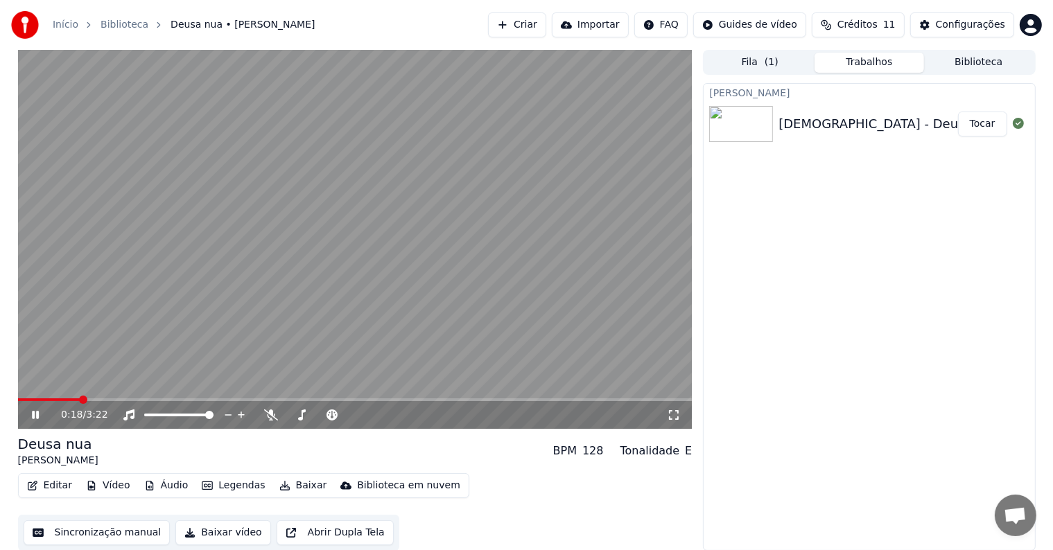
click at [36, 414] on icon at bounding box center [35, 415] width 7 height 8
click at [218, 536] on button "Baixar vídeo" at bounding box center [222, 533] width 95 height 25
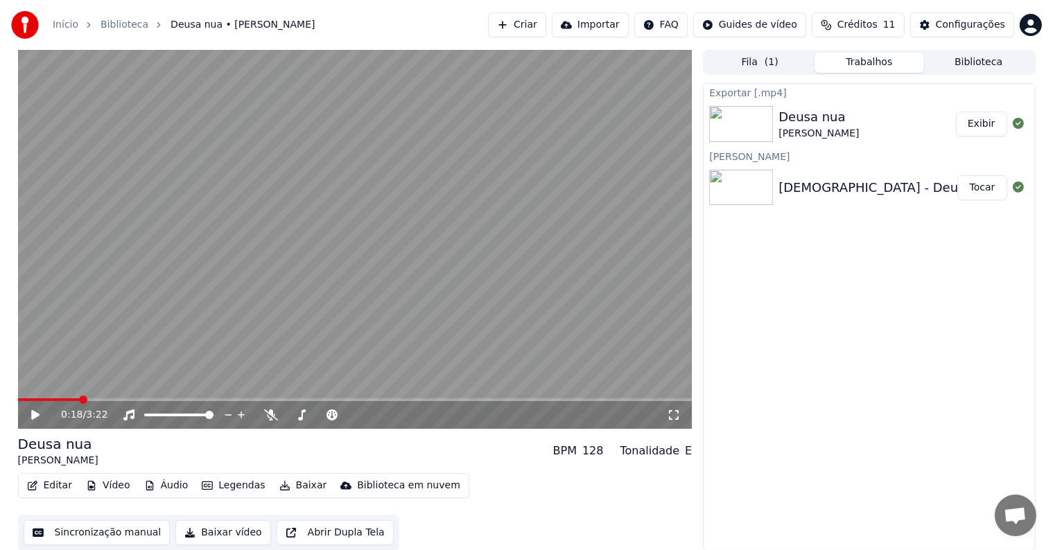
click at [979, 128] on button "Exibir" at bounding box center [981, 124] width 51 height 25
